Goal: Answer question/provide support

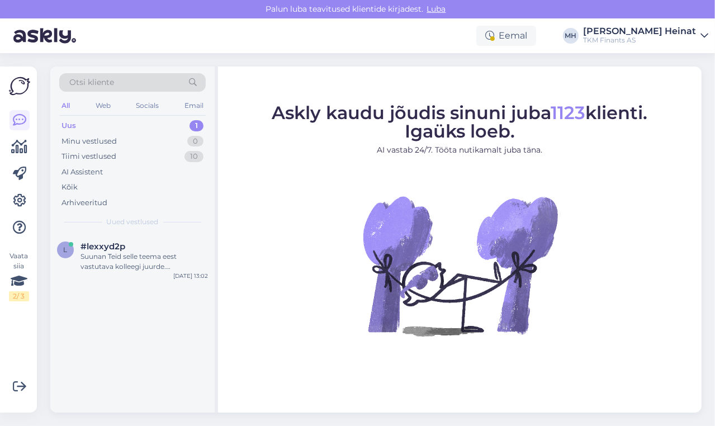
click at [83, 127] on div "Uus 1" at bounding box center [132, 126] width 147 height 16
click at [117, 256] on div "Suunan Teid selle teema eest vastutava kolleegi juurde. [PERSON_NAME] kannatust." at bounding box center [145, 262] width 128 height 20
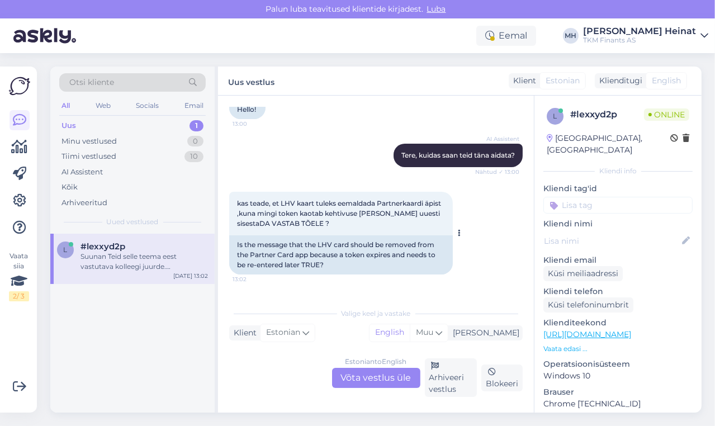
scroll to position [134, 0]
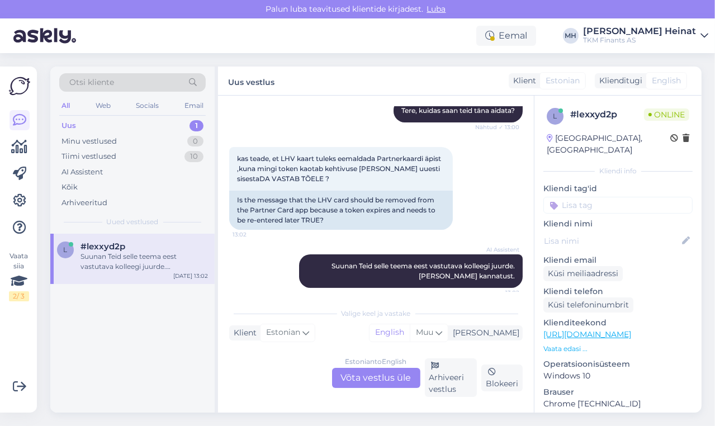
click at [375, 380] on div "Estonian to English Võta vestlus üle" at bounding box center [376, 378] width 88 height 20
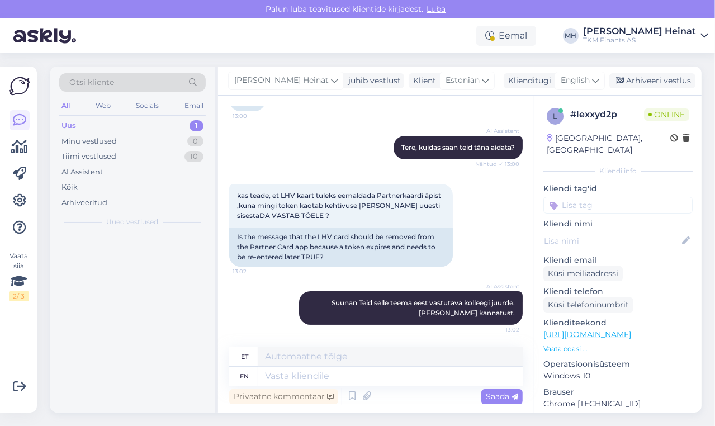
scroll to position [97, 0]
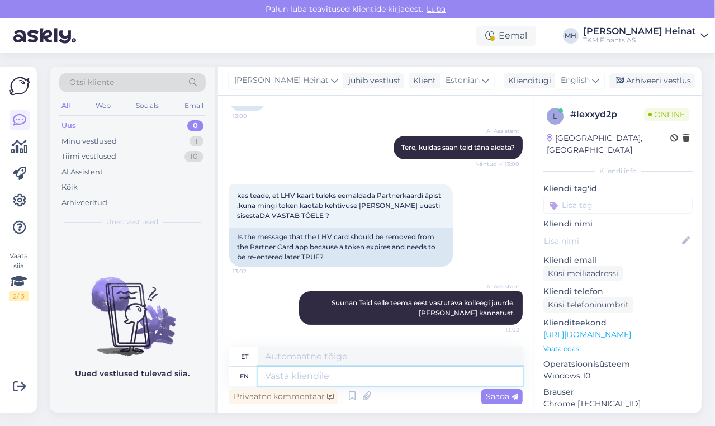
click at [328, 376] on textarea at bounding box center [390, 376] width 265 height 19
paste textarea "Tere! Palume Teil pöörduda antud küsimuses Partnerkaardi klienditoe [PERSON_NAM…"
type textarea "Tere! Palume Teil pöörduda antud küsimuses Partnerkaardi klienditoe [PERSON_NAM…"
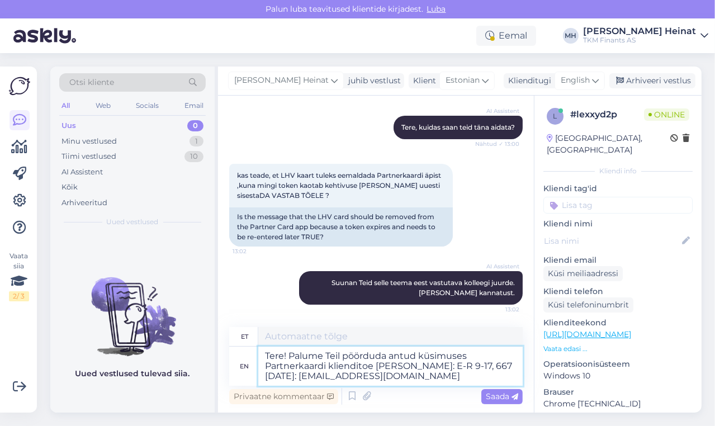
type textarea "Tere! Palume Teilt antud küsimuses Partnerkaardi kliendi [PERSON_NAME]: ER 9-17…"
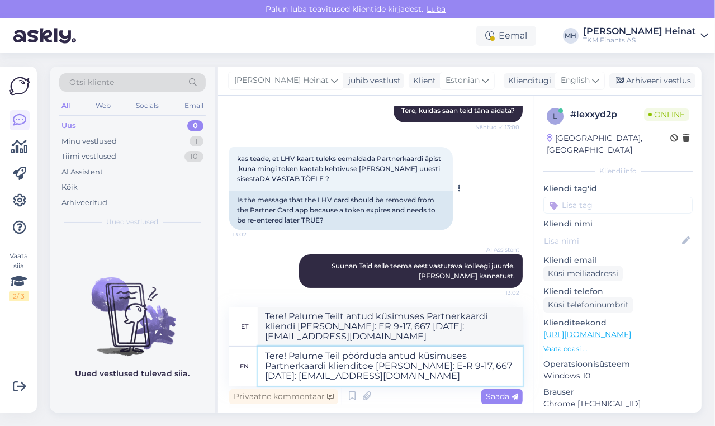
scroll to position [137, 0]
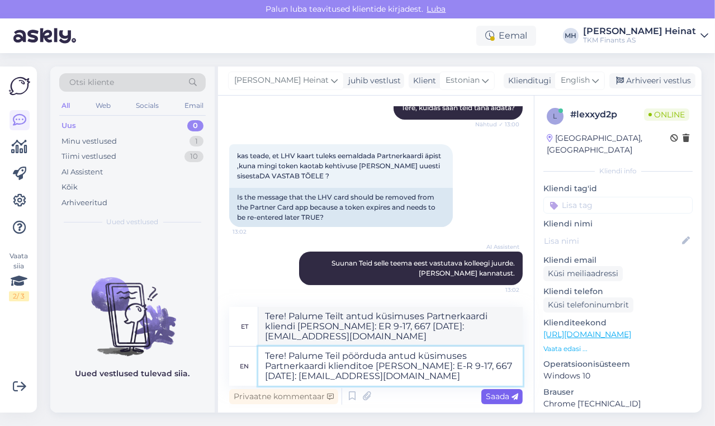
type textarea "Tere! Palume Teil pöörduda antud küsimuses Partnerkaardi klienditoe [PERSON_NAM…"
click at [494, 396] on span "Saada" at bounding box center [502, 397] width 32 height 10
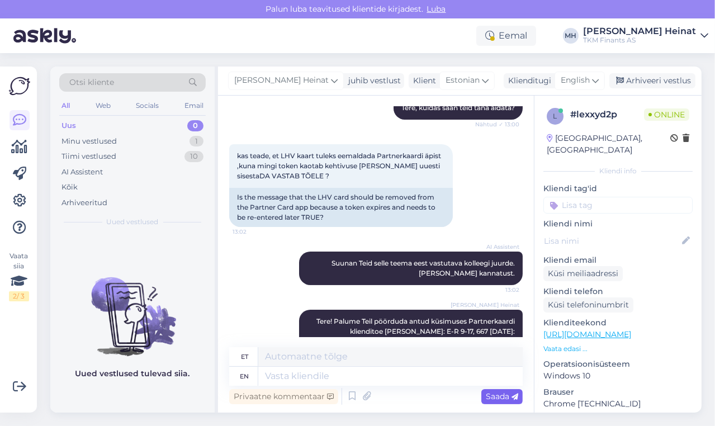
scroll to position [195, 0]
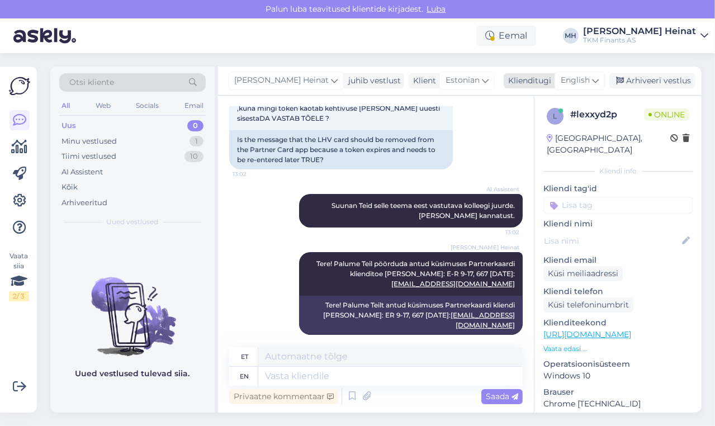
click at [592, 82] on icon at bounding box center [595, 80] width 7 height 12
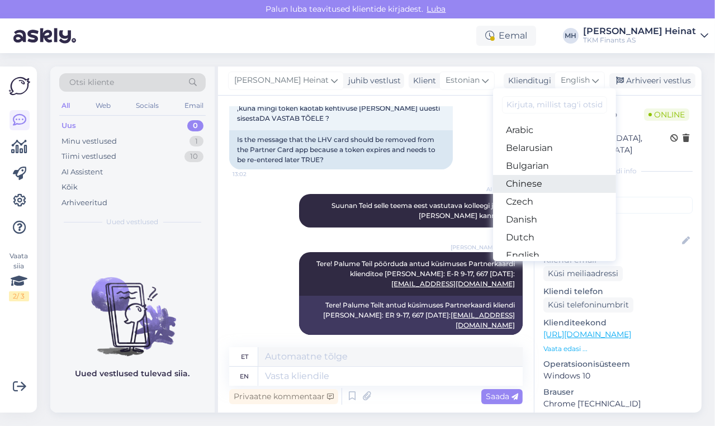
scroll to position [45, 0]
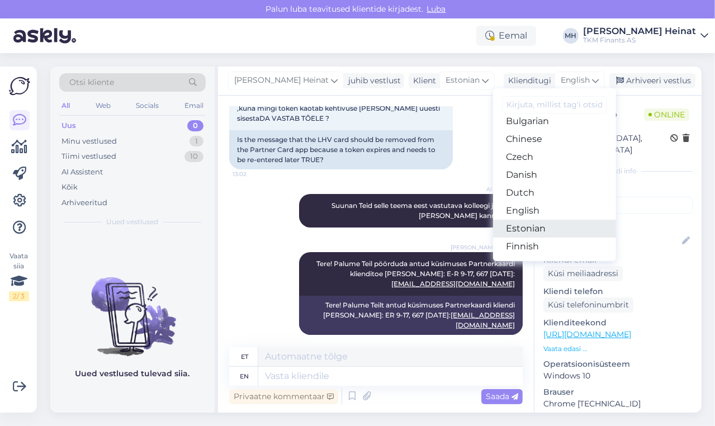
click at [541, 224] on link "Estonian" at bounding box center [554, 229] width 123 height 18
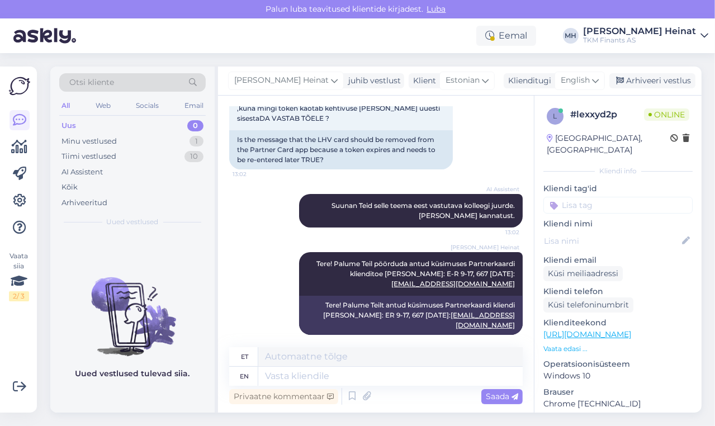
scroll to position [180, 0]
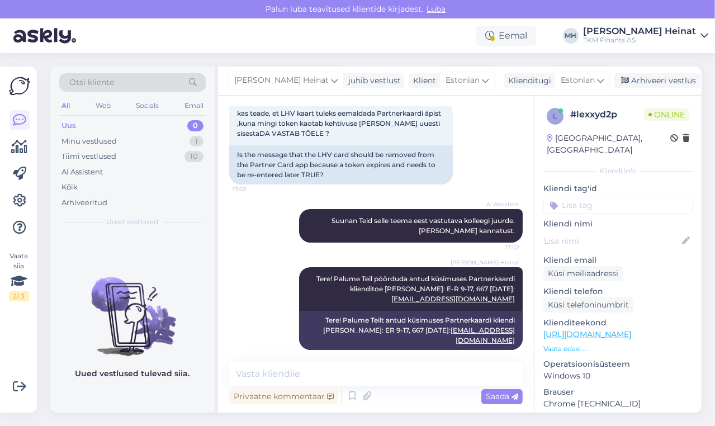
click at [256, 253] on div "AI Assistent [PERSON_NAME] selle teema eest vastutava kolleegi juurde. [PERSON_…" at bounding box center [376, 226] width 294 height 58
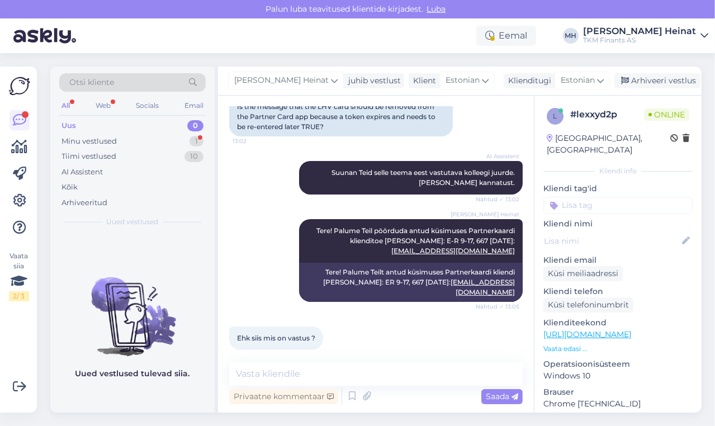
scroll to position [183, 0]
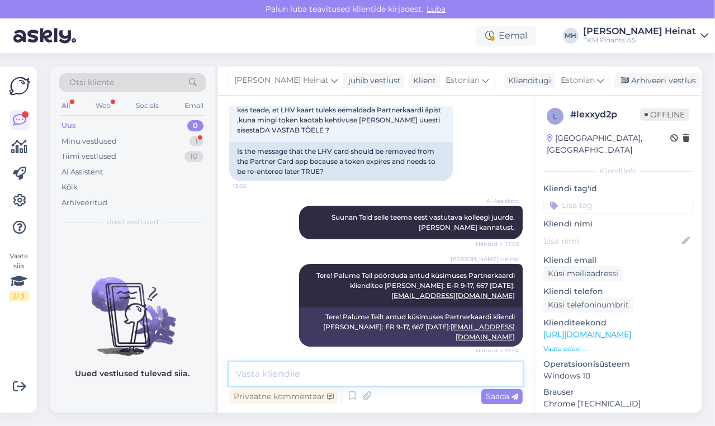
click at [256, 376] on textarea at bounding box center [376, 373] width 294 height 23
paste textarea "Partnerkaardi küsimustes aitab Teid Partnerkaardi klienditugi: E-R 9-17, 667 [D…"
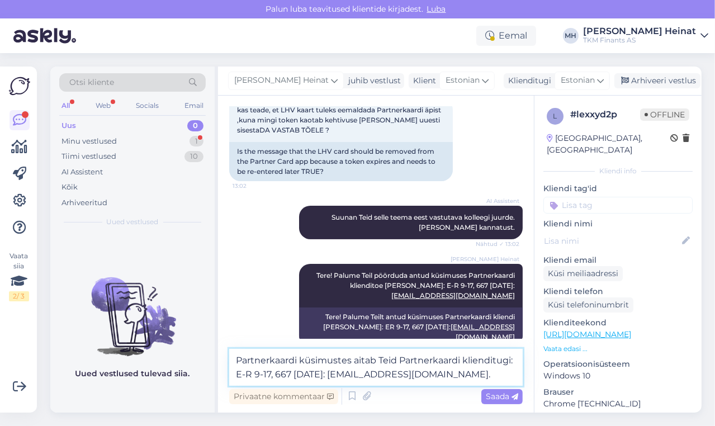
click at [508, 360] on textarea "Partnerkaardi küsimustes aitab Teid Partnerkaardi klienditugi: E-R 9-17, 667 [D…" at bounding box center [376, 367] width 294 height 37
drag, startPoint x: 445, startPoint y: 377, endPoint x: 511, endPoint y: 362, distance: 67.7
click at [511, 362] on textarea "Partnerkaardi küsimustes aitab Teid Partnerkaardi klienditugi: E-R 9-17, 667 [D…" at bounding box center [376, 367] width 294 height 37
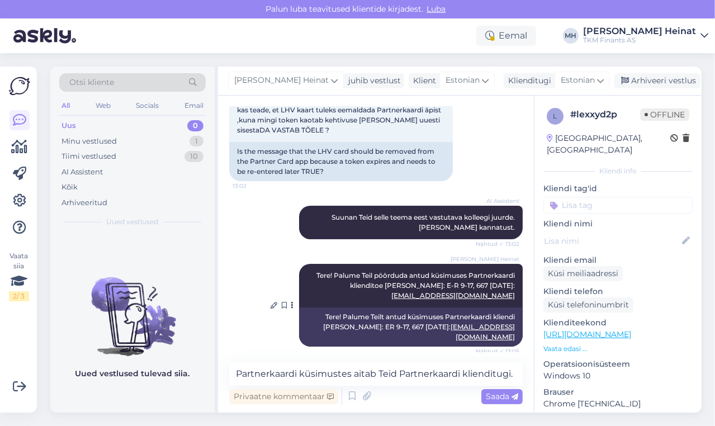
click at [343, 275] on span "Tere! Palume Teil pöörduda antud küsimuses Partnerkaardi klienditoe [PERSON_NAM…" at bounding box center [417, 285] width 200 height 29
drag, startPoint x: 325, startPoint y: 277, endPoint x: 426, endPoint y: 287, distance: 101.2
click at [426, 287] on span "Tere! Palume Teil pöörduda antud küsimuses Partnerkaardi klienditoe [PERSON_NAM…" at bounding box center [417, 285] width 200 height 29
copy span "Palume Teil pöörduda antud küsimuses Partnerkaardi klienditoe [PERSON_NAME]"
click at [513, 375] on textarea "Partnerkaardi küsimustes aitab Teid Partnerkaardi klienditugi." at bounding box center [376, 373] width 294 height 23
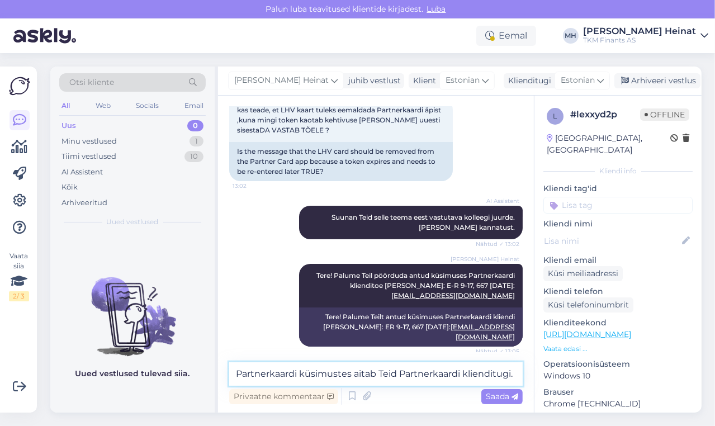
paste textarea "Palume Teil pöörduda antud küsimuses Partnerkaardi klienditoe [PERSON_NAME]"
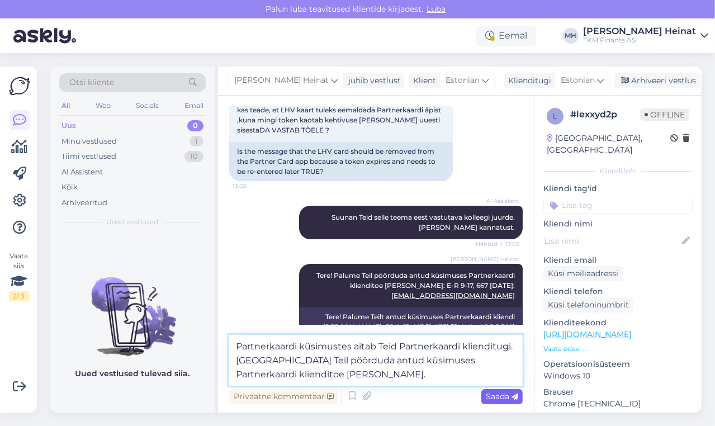
type textarea "Partnerkaardi küsimustes aitab Teid Partnerkaardi klienditugi. [GEOGRAPHIC_DATA…"
click at [501, 394] on span "Saada" at bounding box center [502, 397] width 32 height 10
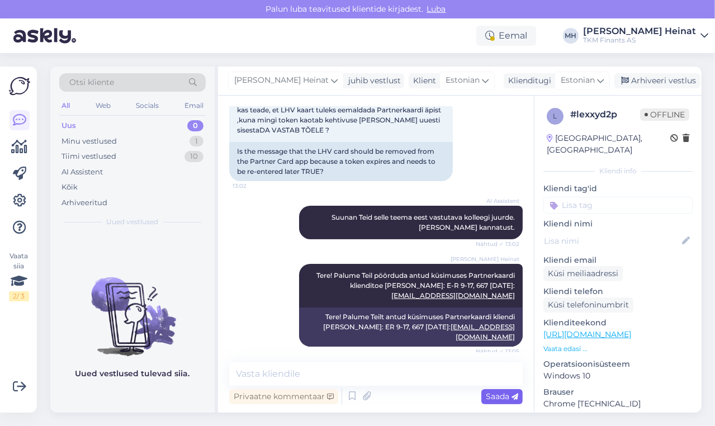
scroll to position [296, 0]
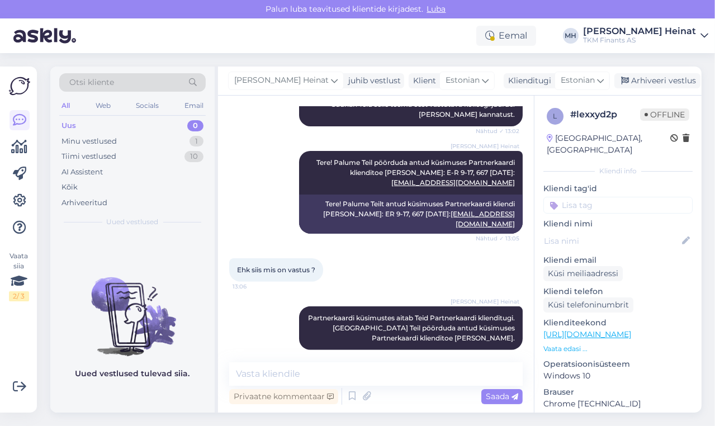
click at [245, 332] on div "[PERSON_NAME] Partnerkaardi küsimustes aitab [PERSON_NAME] Partnerkaardi kliend…" at bounding box center [376, 328] width 294 height 68
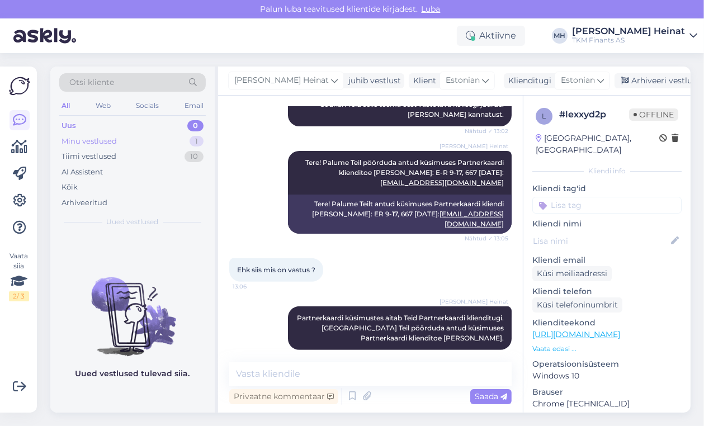
click at [100, 143] on div "Minu vestlused" at bounding box center [89, 141] width 55 height 11
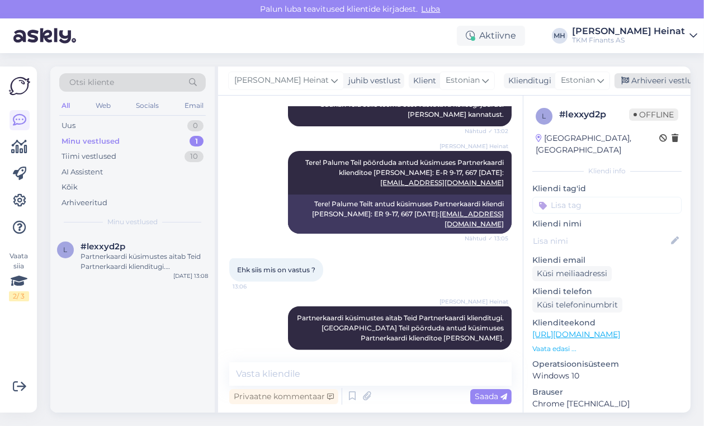
click at [634, 79] on div "Arhiveeri vestlus" at bounding box center [658, 80] width 86 height 15
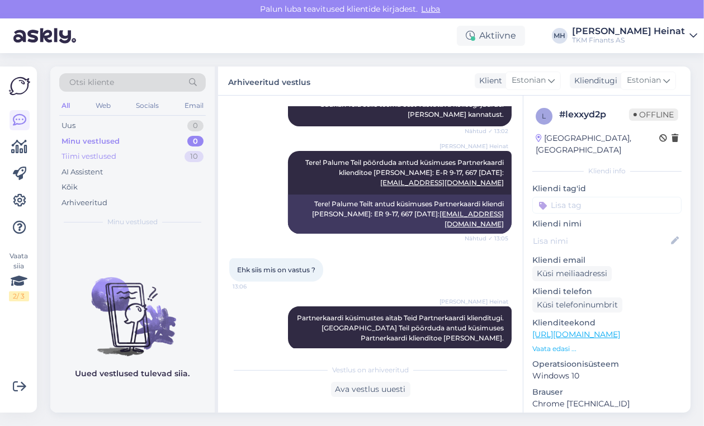
click at [88, 157] on div "Tiimi vestlused" at bounding box center [89, 156] width 55 height 11
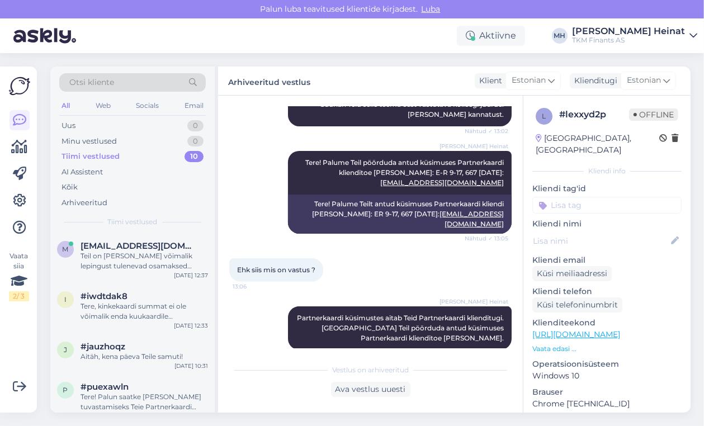
scroll to position [0, 0]
